Goal: Transaction & Acquisition: Book appointment/travel/reservation

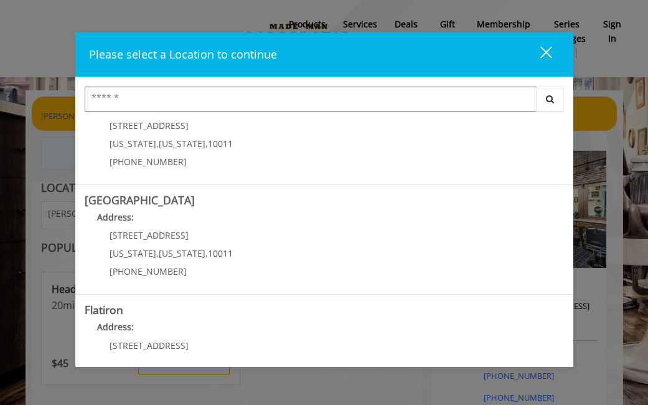
scroll to position [179, 0]
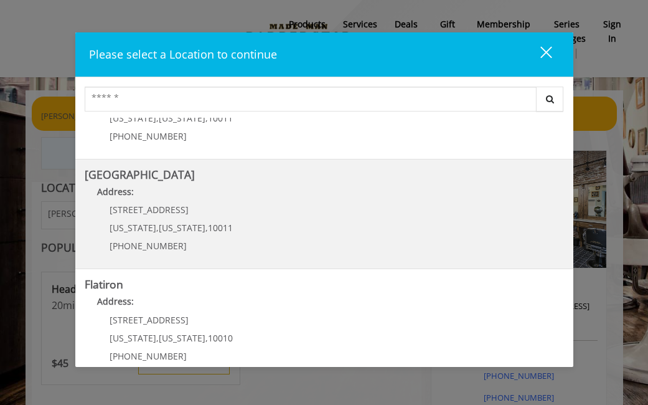
click at [364, 217] on Street "[GEOGRAPHIC_DATA] Address: [STREET_ADDRESS][US_STATE][US_STATE] (646) 850-0041" at bounding box center [324, 214] width 479 height 91
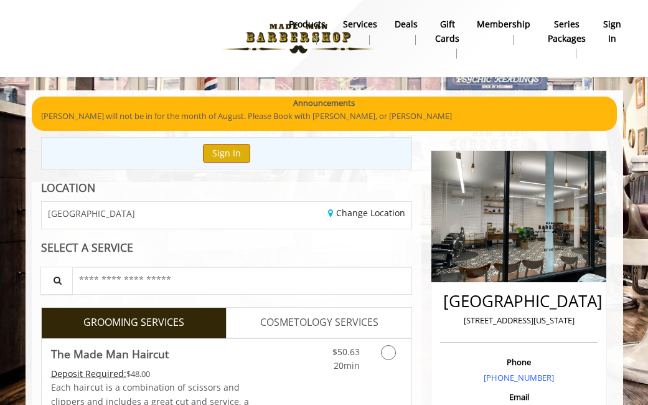
click at [229, 156] on button "Sign In" at bounding box center [226, 153] width 47 height 18
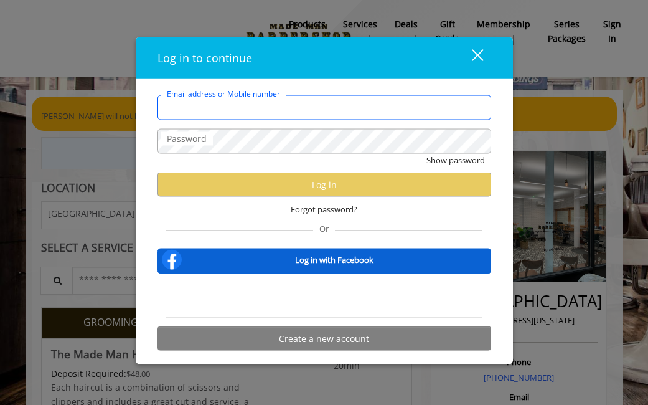
type input "**********"
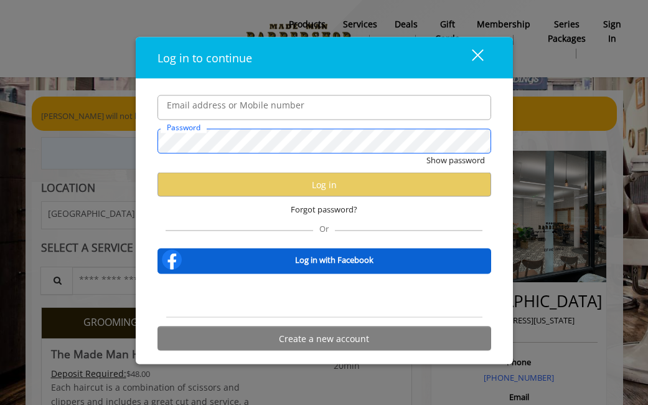
click at [455, 160] on button "Show password" at bounding box center [456, 159] width 59 height 13
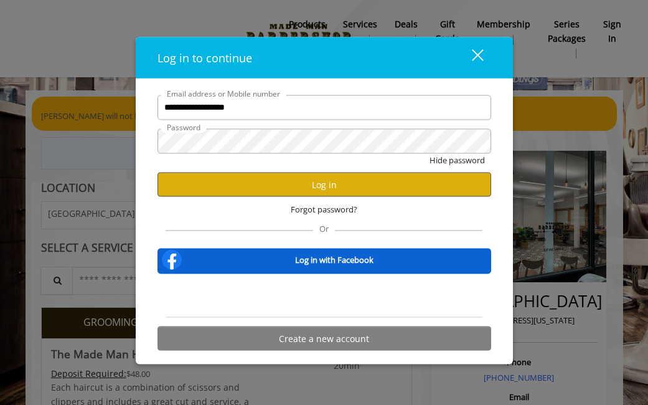
click at [203, 184] on button "Log in" at bounding box center [325, 184] width 334 height 24
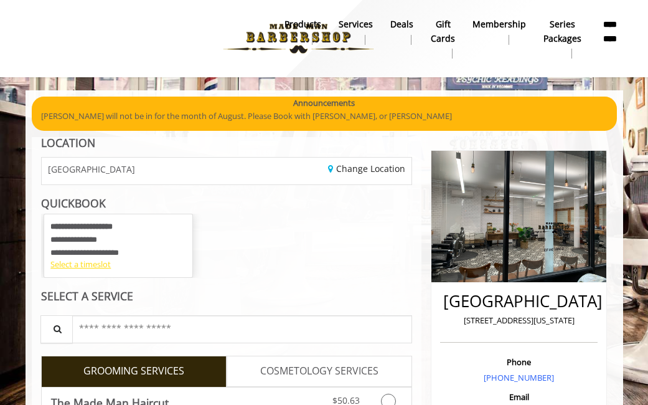
click at [85, 264] on div "Select a timeslot" at bounding box center [118, 264] width 136 height 13
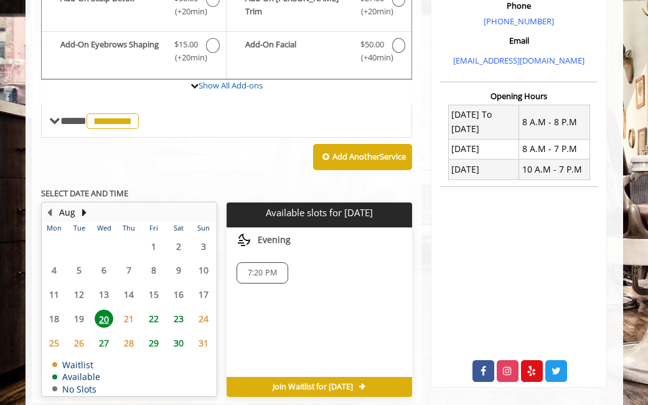
scroll to position [365, 0]
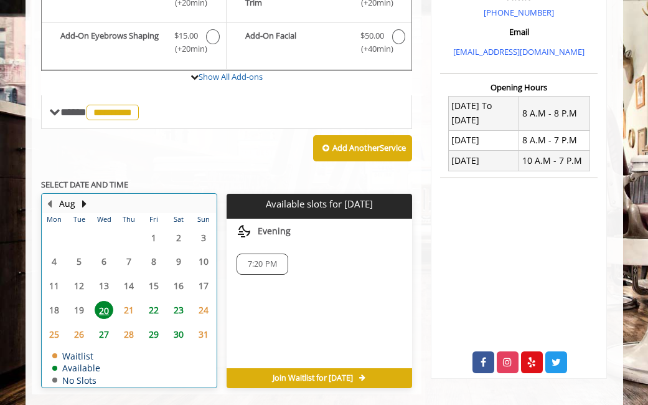
click at [144, 355] on table "Mon Tue Wed Thu Fri Sat Sun 28 29 30 31 1 2 3 4 5 6 7 8 9 10 11 12 13 14 15 16 …" at bounding box center [129, 300] width 174 height 174
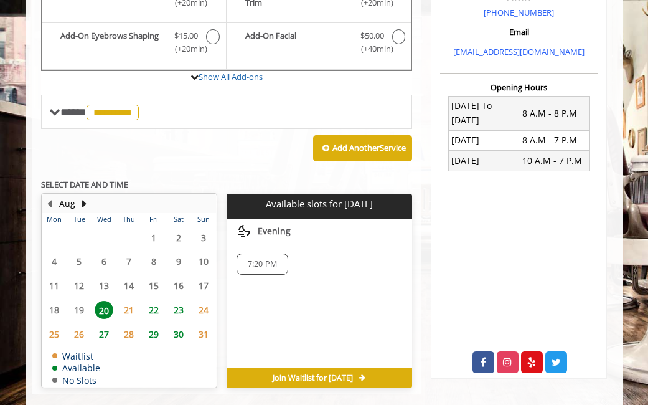
click at [106, 302] on span "20" at bounding box center [104, 310] width 19 height 18
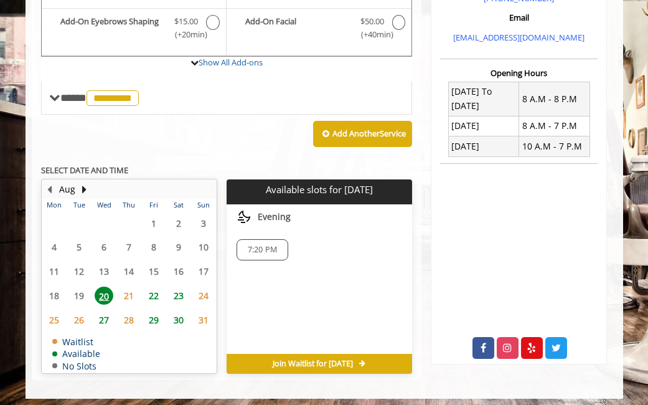
click at [258, 245] on span "7:20 PM" at bounding box center [262, 250] width 29 height 10
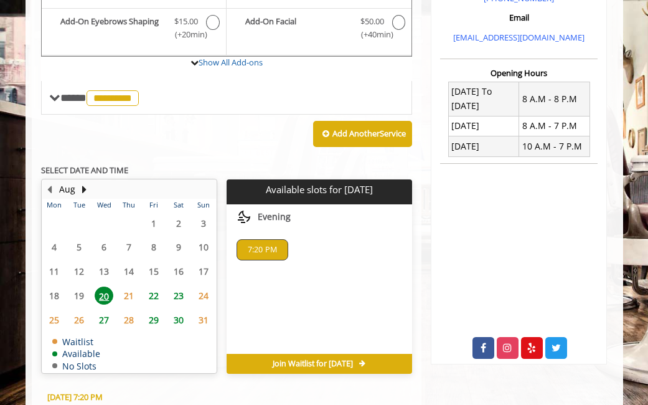
scroll to position [607, 0]
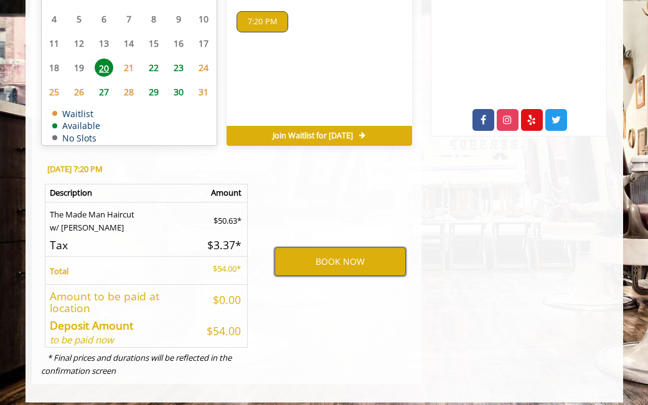
click at [373, 252] on button "BOOK NOW" at bounding box center [340, 261] width 131 height 29
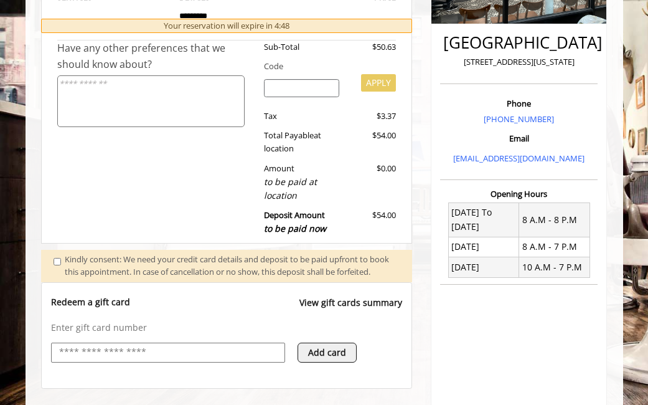
scroll to position [319, 0]
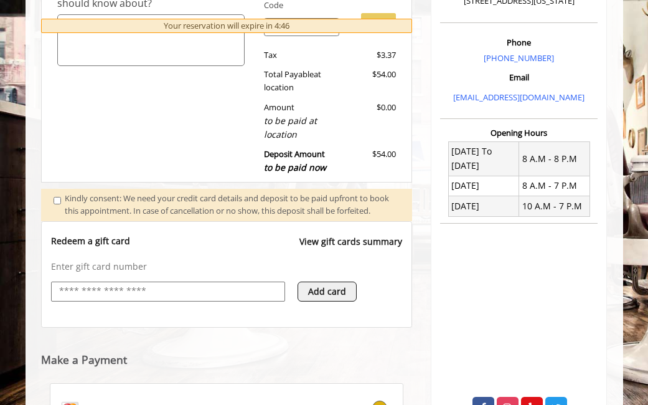
click at [111, 299] on input "text" at bounding box center [168, 291] width 220 height 15
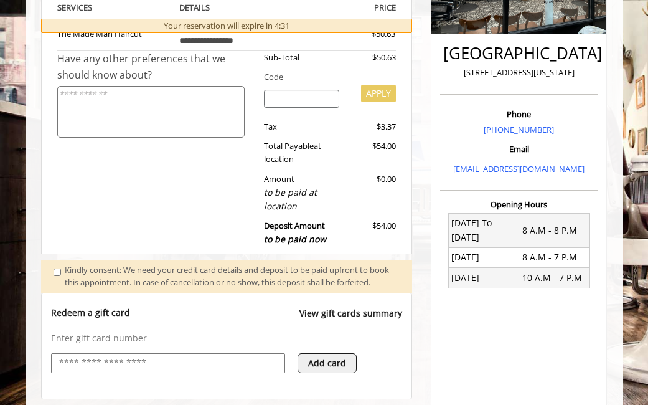
scroll to position [229, 0]
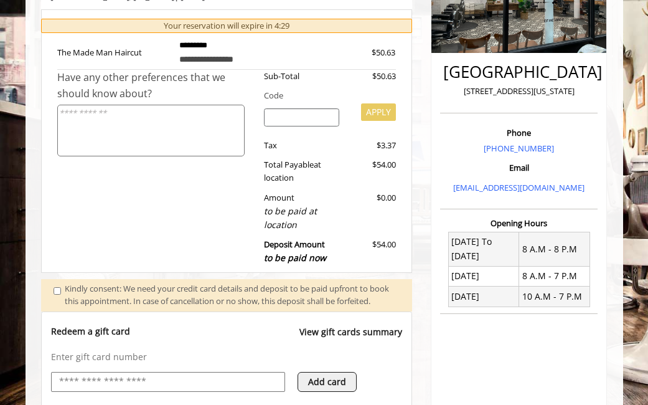
click at [189, 389] on input "text" at bounding box center [168, 381] width 220 height 15
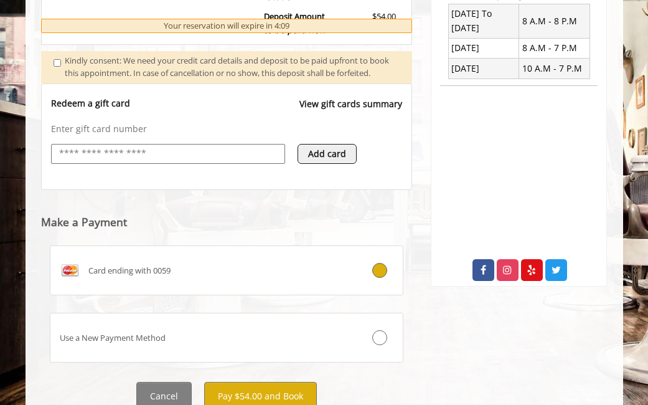
scroll to position [463, 0]
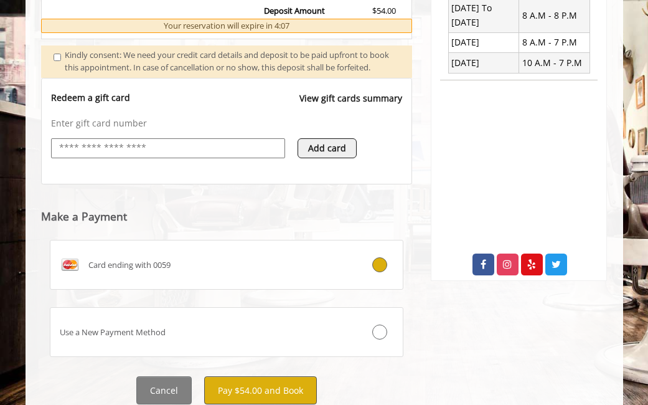
click at [290, 392] on button "Pay $54.00 and Book" at bounding box center [260, 390] width 113 height 28
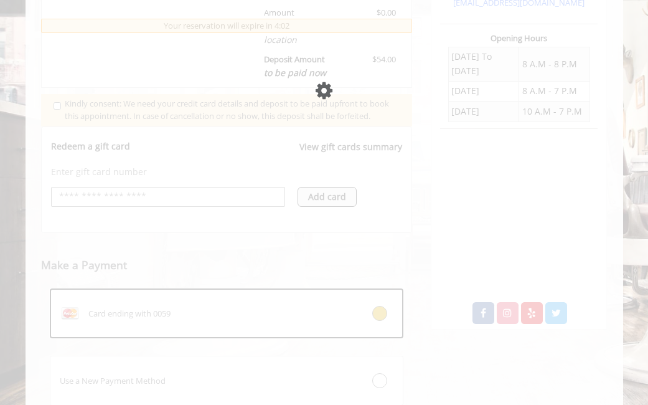
scroll to position [409, 0]
